Goal: Use online tool/utility: Utilize a website feature to perform a specific function

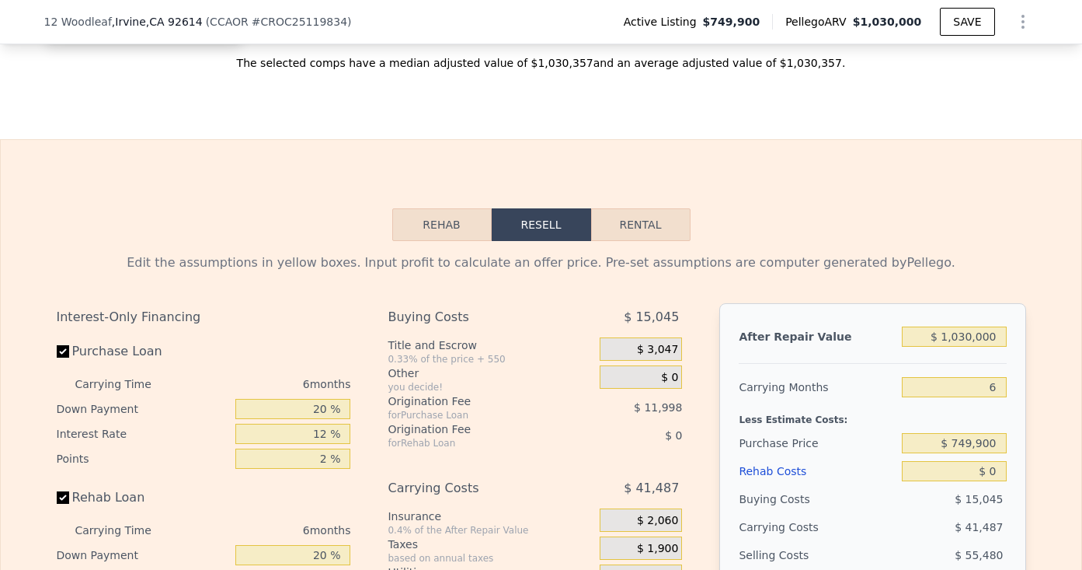
scroll to position [2179, 0]
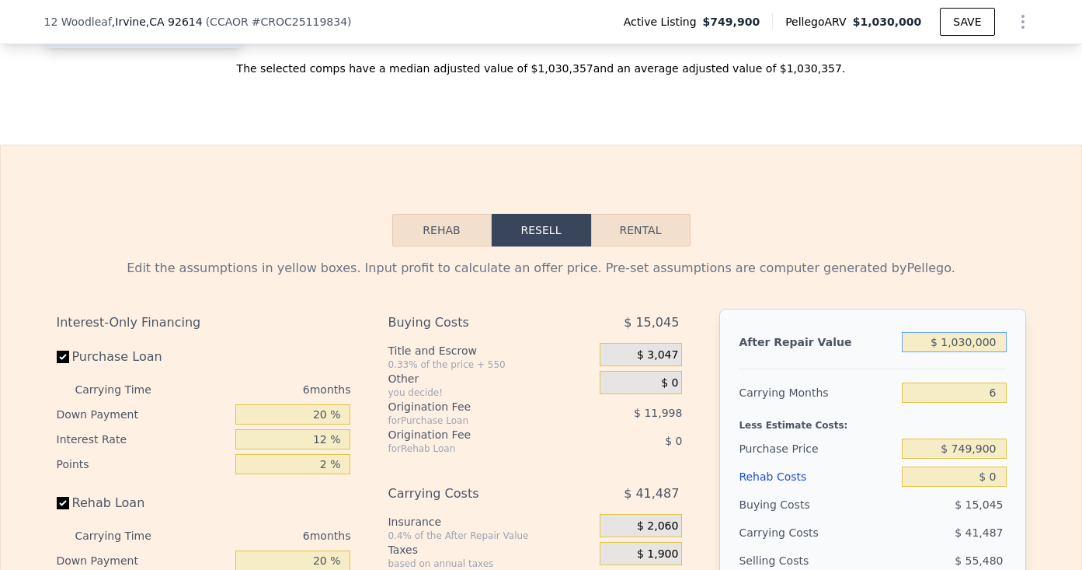
click at [979, 342] on input "$ 1,030,000" at bounding box center [954, 342] width 104 height 20
type input "$ 92"
type input "-$ 804,834"
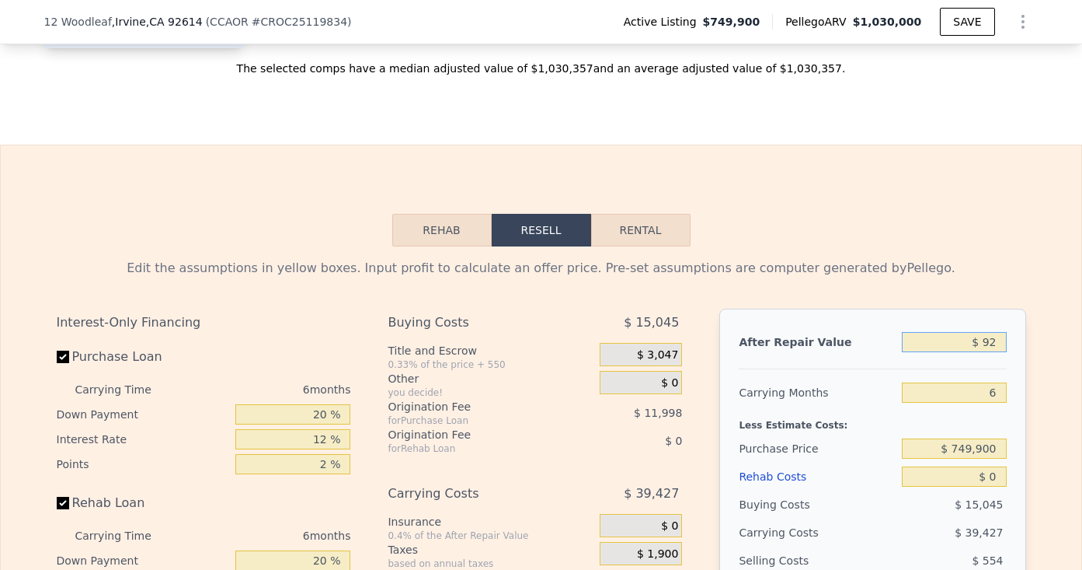
type input "$ 925"
type input "-$ 804,048"
type input "$ 9,250"
type input "-$ 796,184"
type input "$ 92,500"
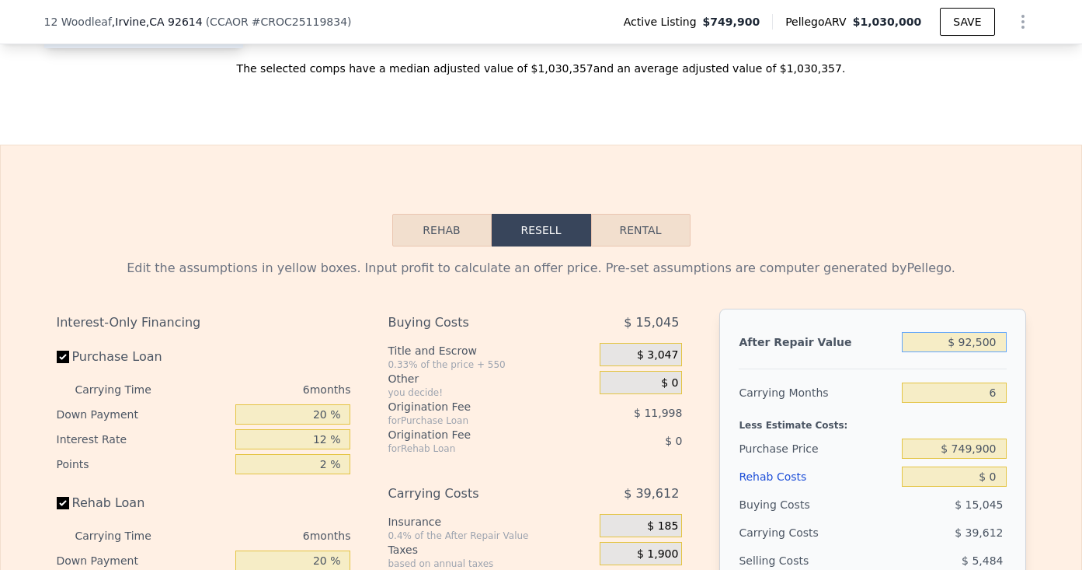
type input "-$ 717,541"
type input "$ 925,000"
type input "$ 68,898"
type input "$ 925,000"
click at [687, 248] on div "Edit the assumptions in yellow boxes. Input profit to calculate an offer price.…" at bounding box center [541, 546] width 995 height 601
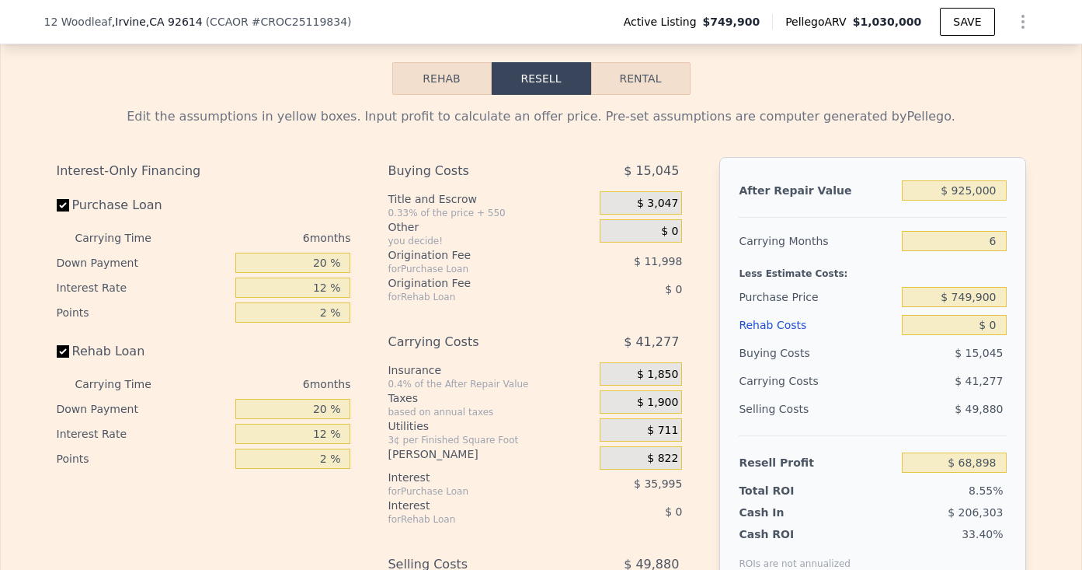
scroll to position [2333, 0]
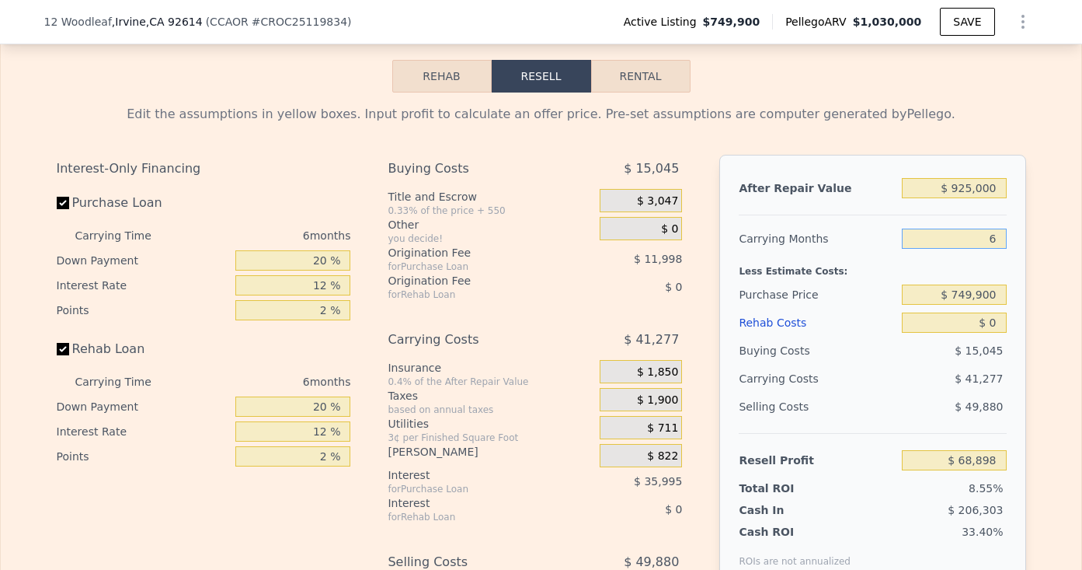
click at [999, 243] on input "6" at bounding box center [954, 238] width 104 height 20
type input "4"
type input "$ 82,658"
type input "4"
click at [880, 273] on div "Less Estimate Costs:" at bounding box center [872, 267] width 267 height 28
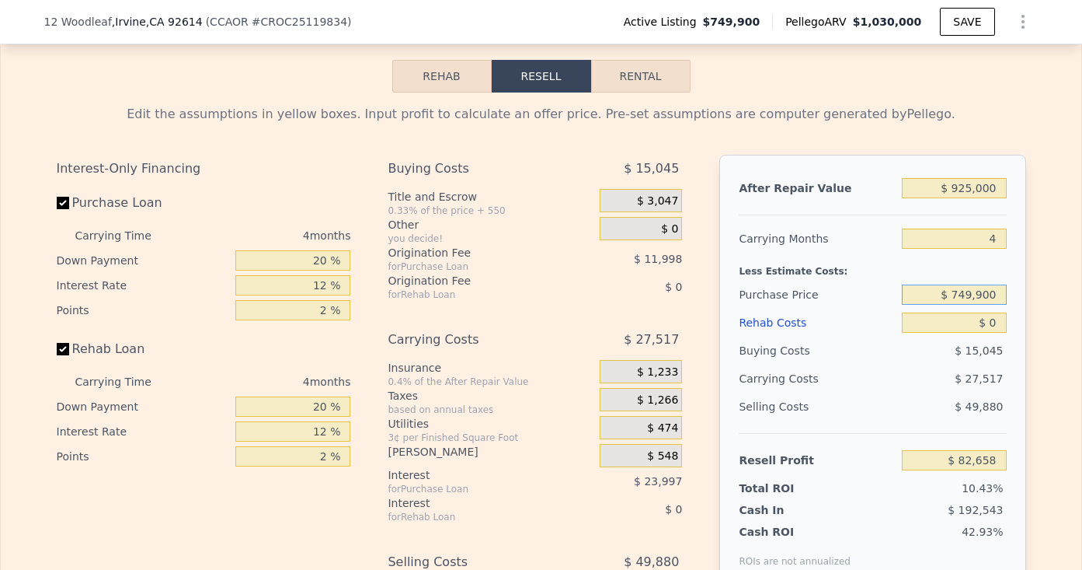
click at [971, 297] on input "$ 749,900" at bounding box center [954, 294] width 104 height 20
click at [971, 299] on input "$ 749,900" at bounding box center [954, 294] width 104 height 20
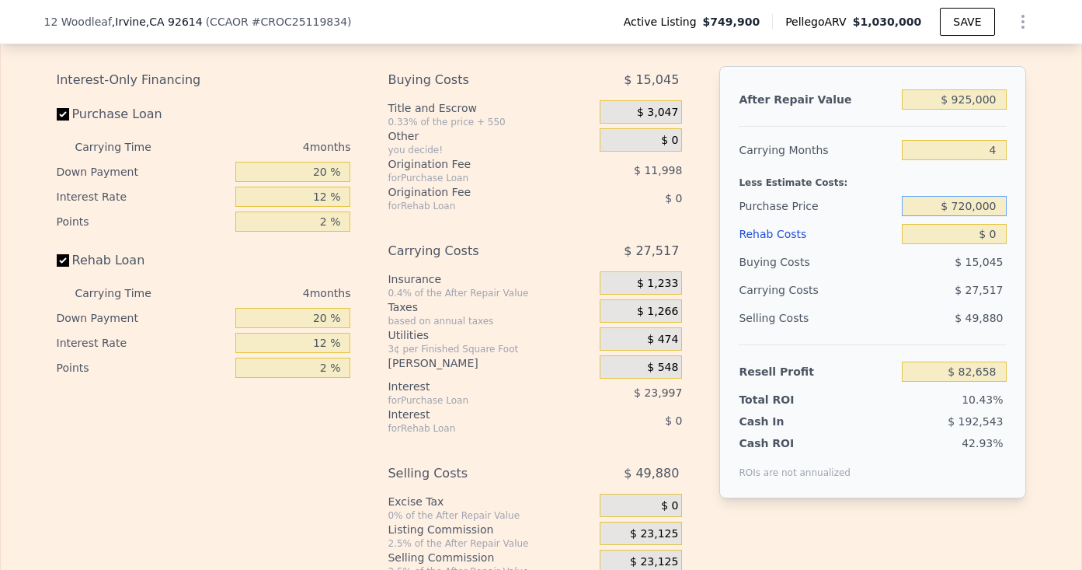
scroll to position [2440, 0]
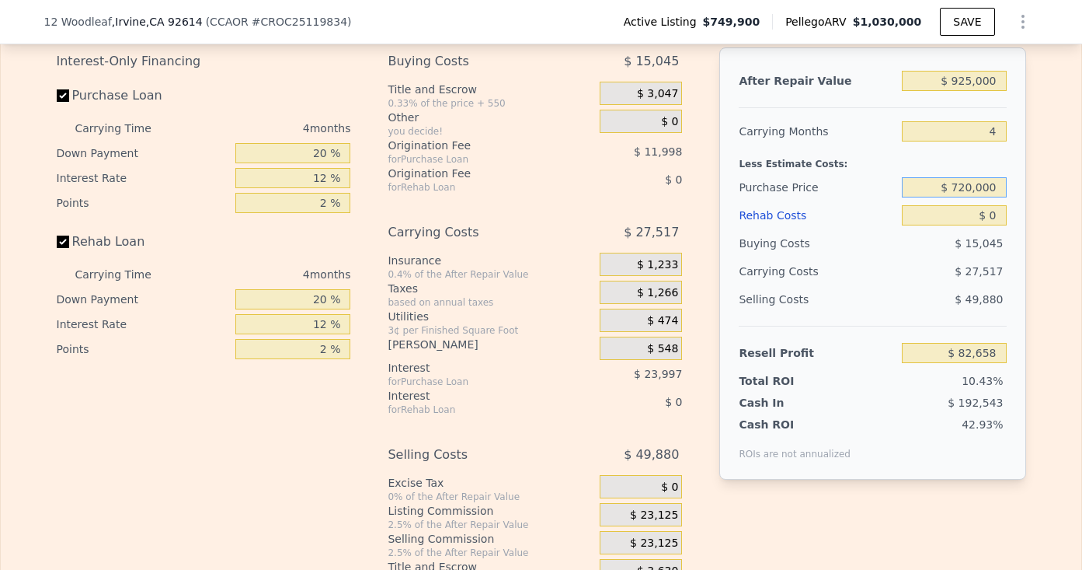
type input "$ 720,000"
type input "$ 114,091"
click at [643, 495] on div "$ 0" at bounding box center [641, 486] width 82 height 23
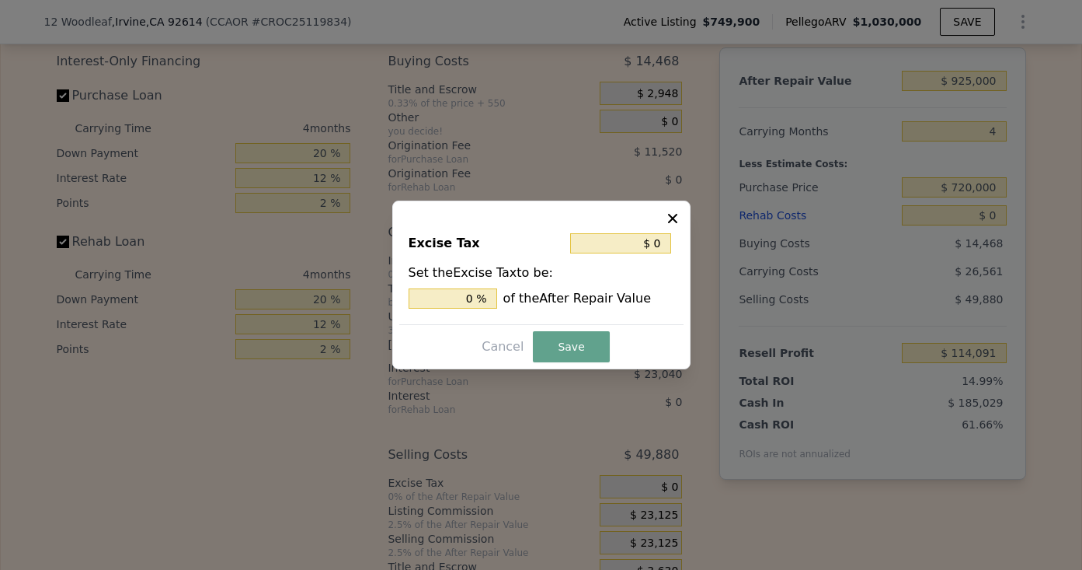
click at [644, 515] on div at bounding box center [541, 285] width 1082 height 570
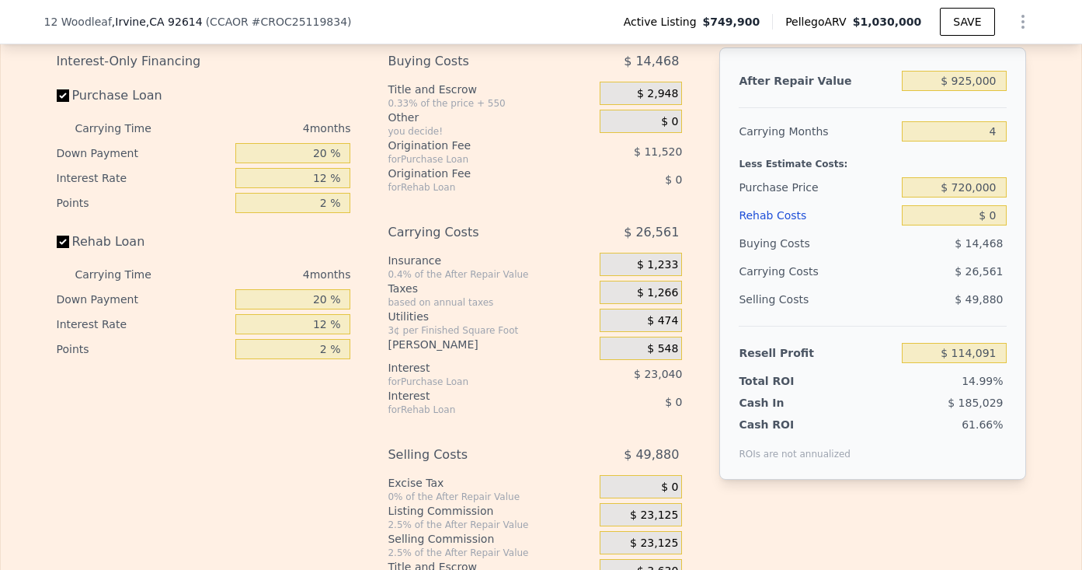
click at [661, 511] on span "$ 23,125" at bounding box center [654, 515] width 48 height 14
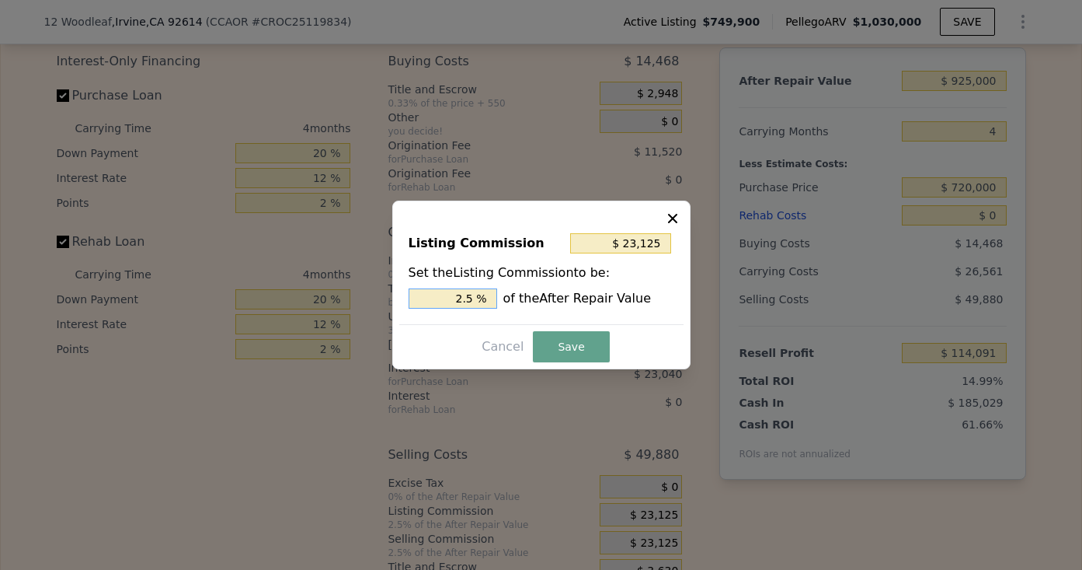
click at [469, 298] on input "2.5 %" at bounding box center [453, 298] width 89 height 20
type input "$ 0"
type input "0 %"
click at [556, 336] on button "Save" at bounding box center [571, 346] width 76 height 31
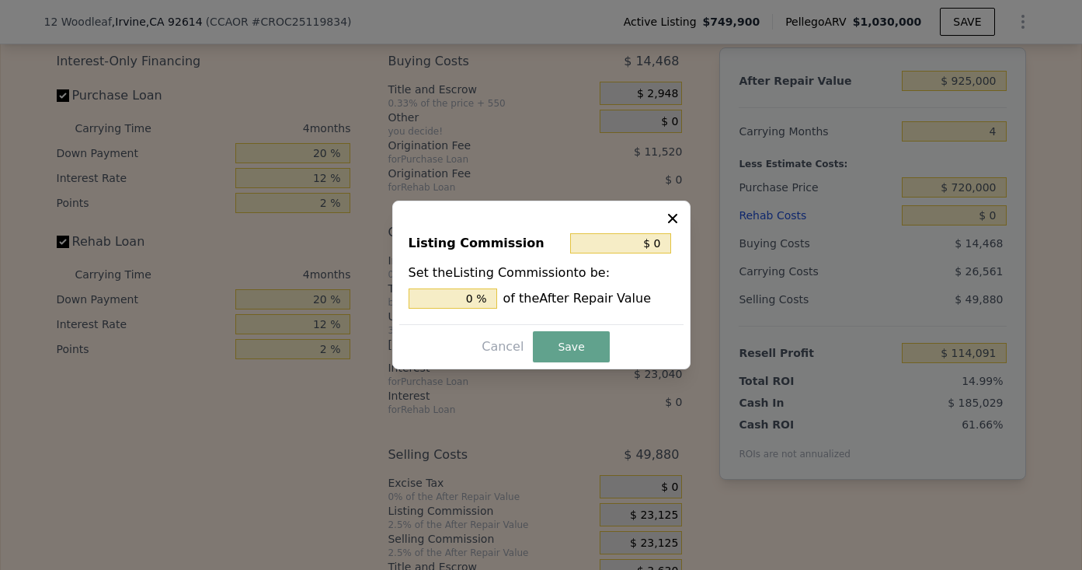
type input "$ 137,216"
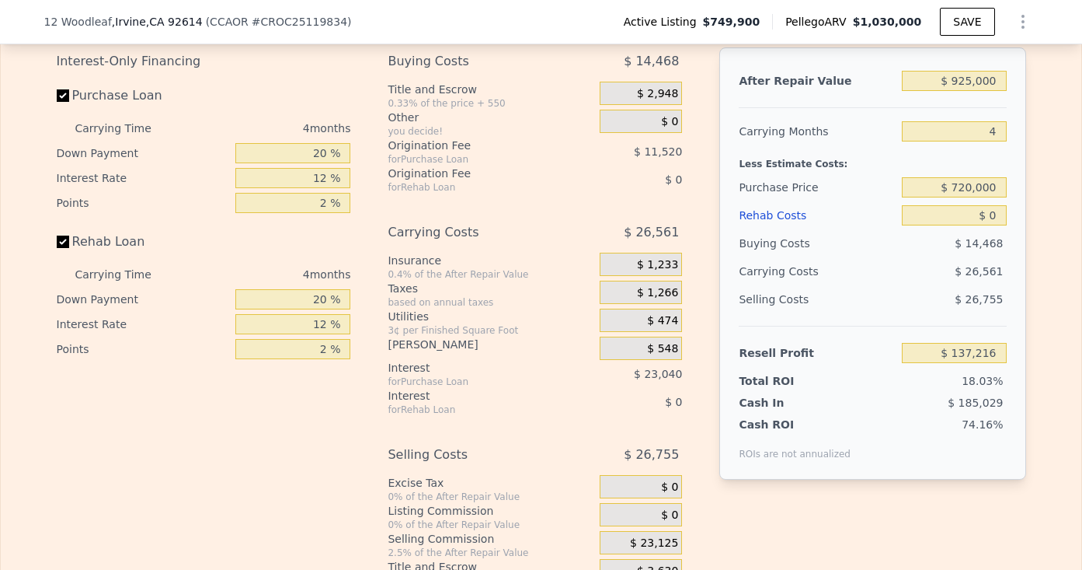
click at [656, 536] on span "$ 23,125" at bounding box center [654, 543] width 48 height 14
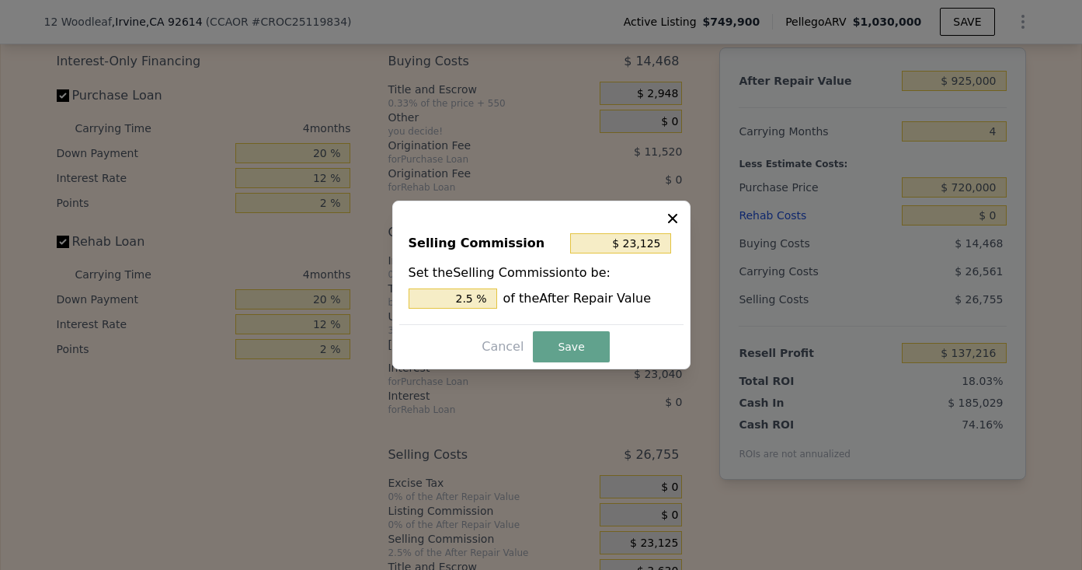
click at [680, 220] on button at bounding box center [674, 216] width 19 height 19
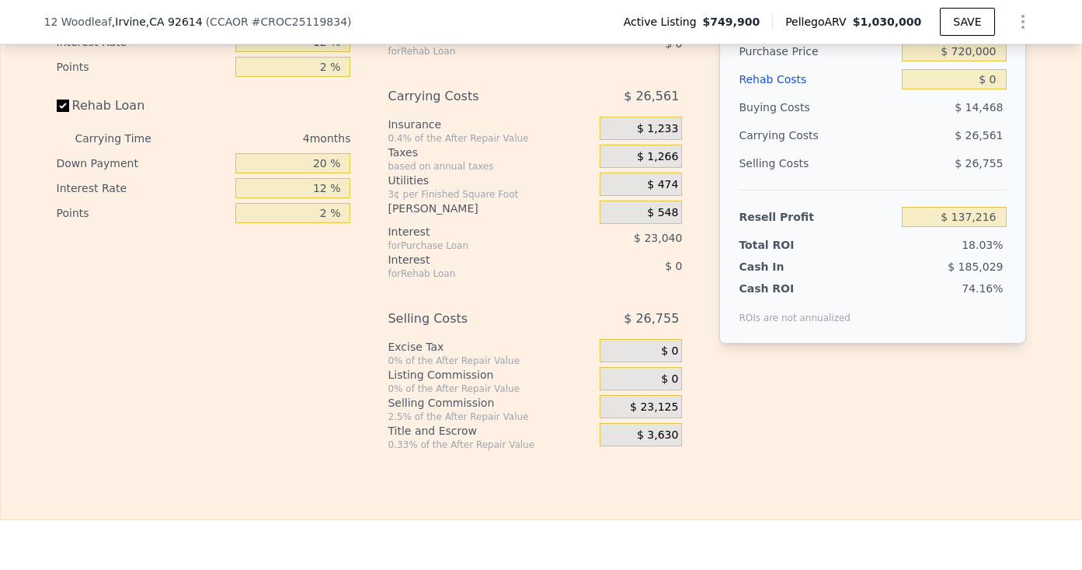
scroll to position [2577, 0]
